Goal: Check status: Check status

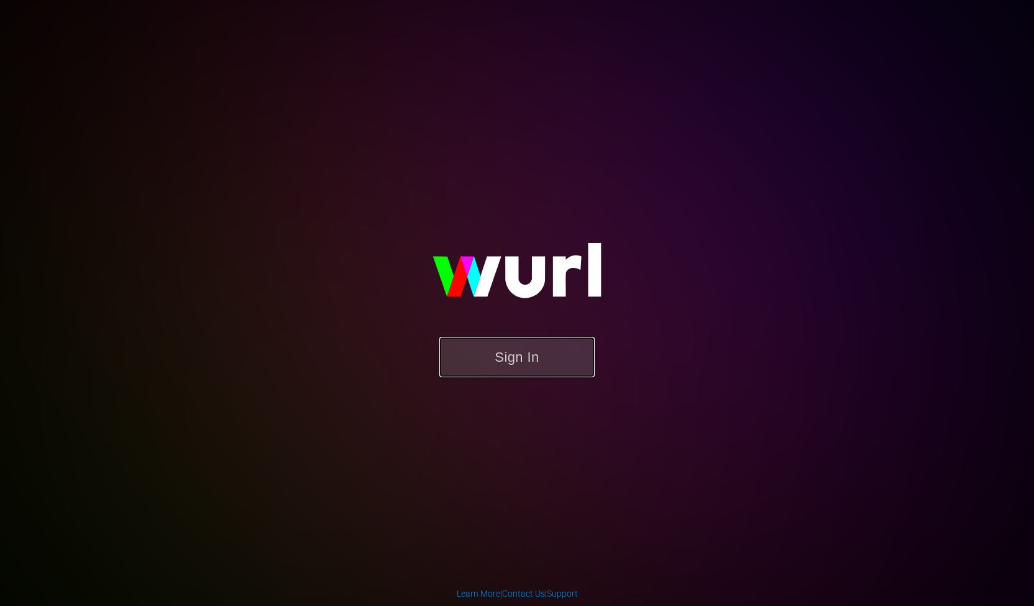
click at [539, 362] on button "Sign In" at bounding box center [516, 357] width 155 height 40
click at [520, 352] on button "Sign In" at bounding box center [516, 357] width 155 height 40
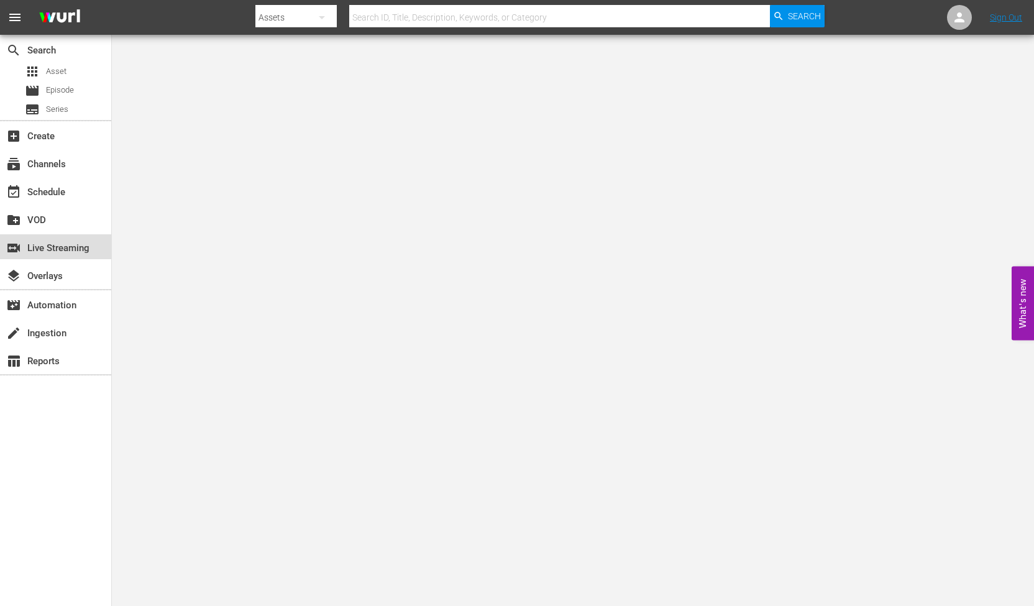
click at [60, 252] on div "switch_video Live Streaming" at bounding box center [35, 245] width 70 height 11
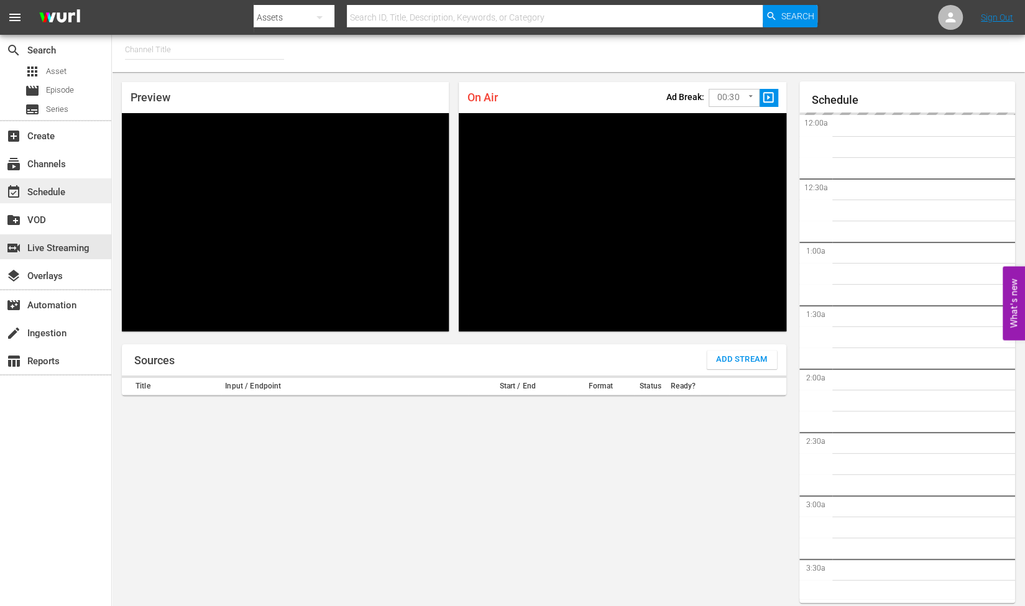
type input "RugbyPass TV (1872)"
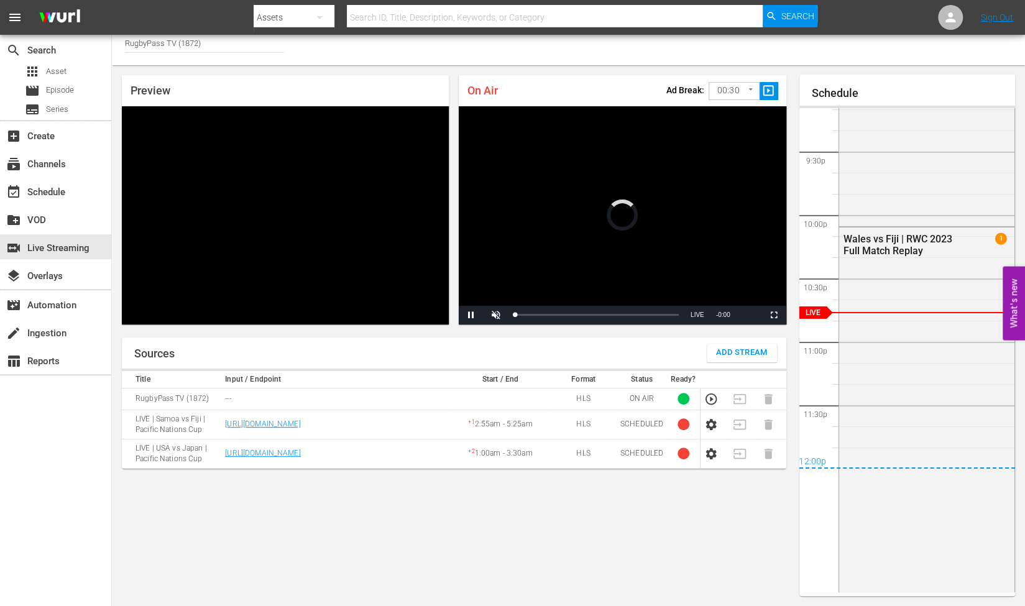
scroll to position [2707, 0]
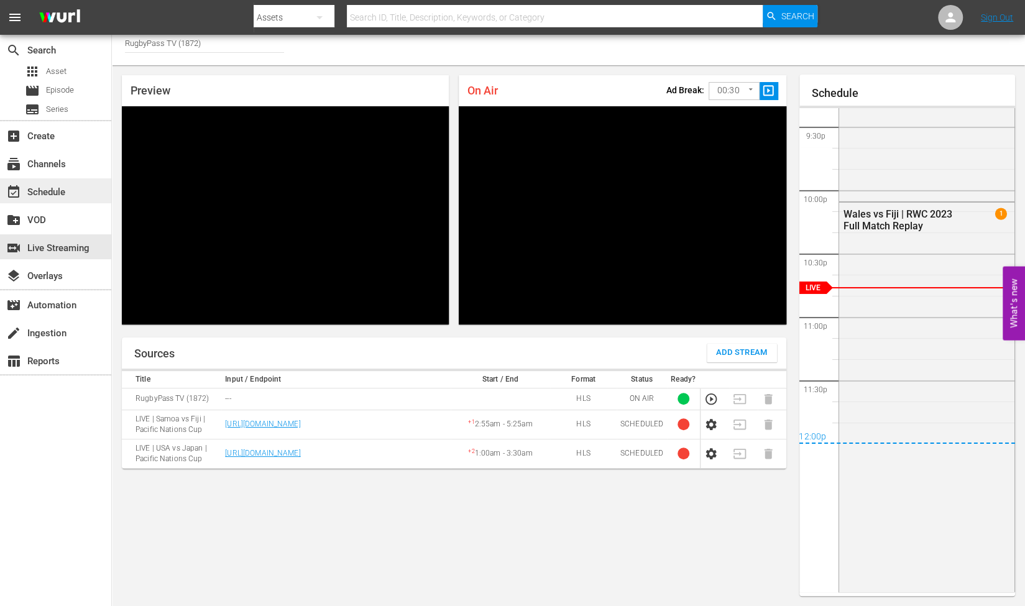
click at [57, 186] on div "event_available Schedule" at bounding box center [35, 190] width 70 height 11
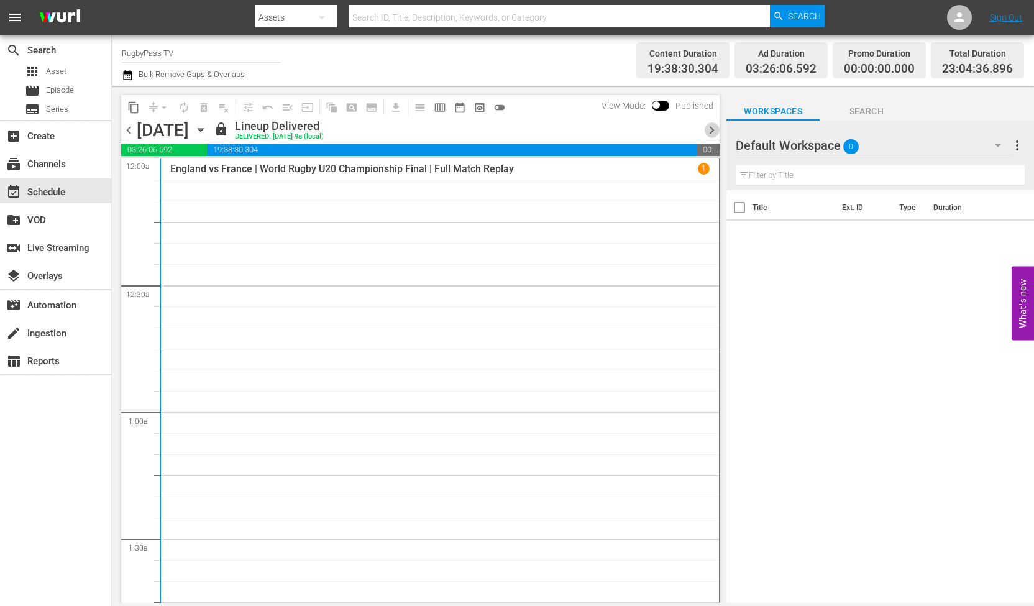
click at [719, 129] on span "chevron_right" at bounding box center [712, 130] width 16 height 16
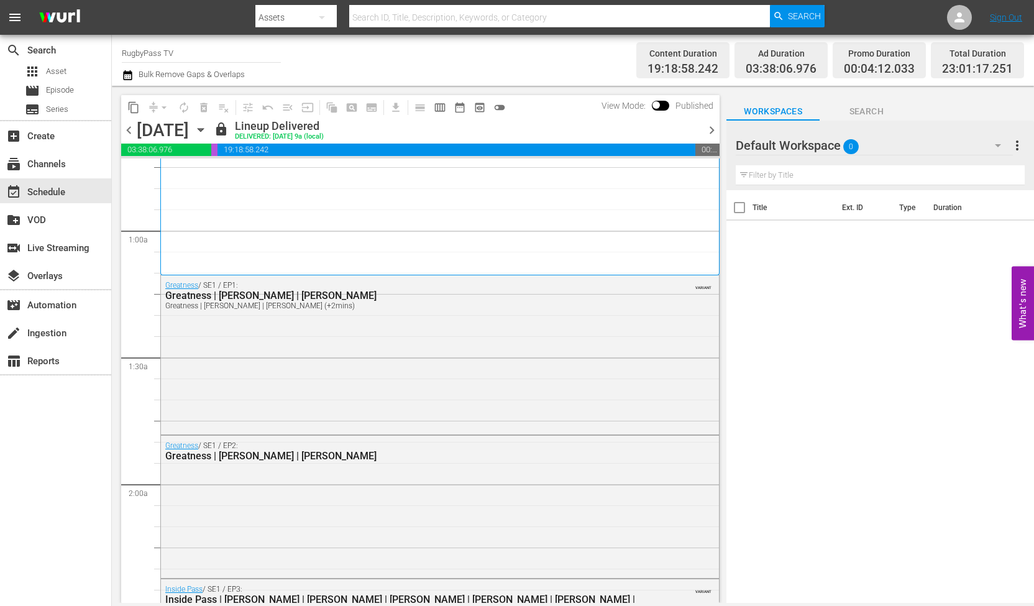
scroll to position [181, 0]
